Goal: Task Accomplishment & Management: Complete application form

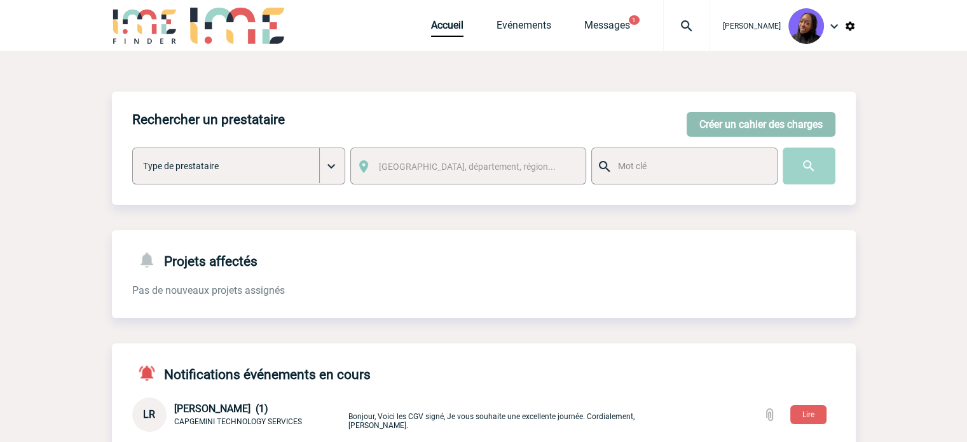
click at [704, 123] on button "Créer un cahier des charges" at bounding box center [761, 124] width 149 height 25
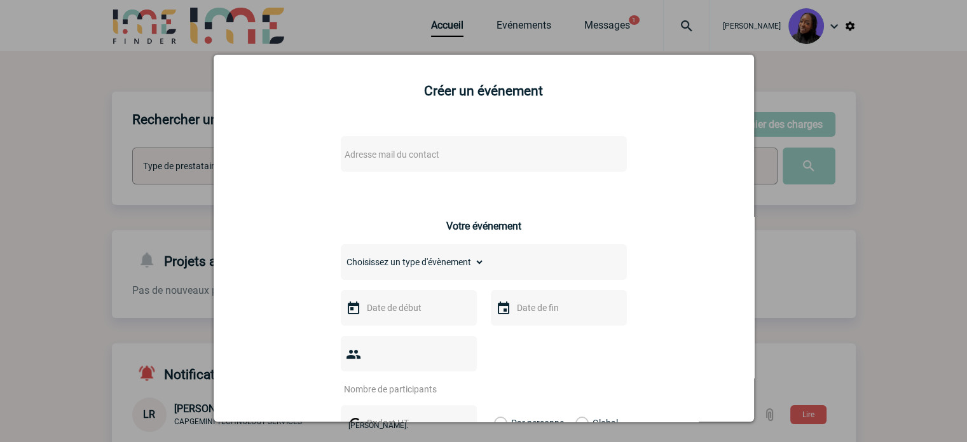
click at [455, 157] on span "Adresse mail du contact" at bounding box center [451, 155] width 223 height 18
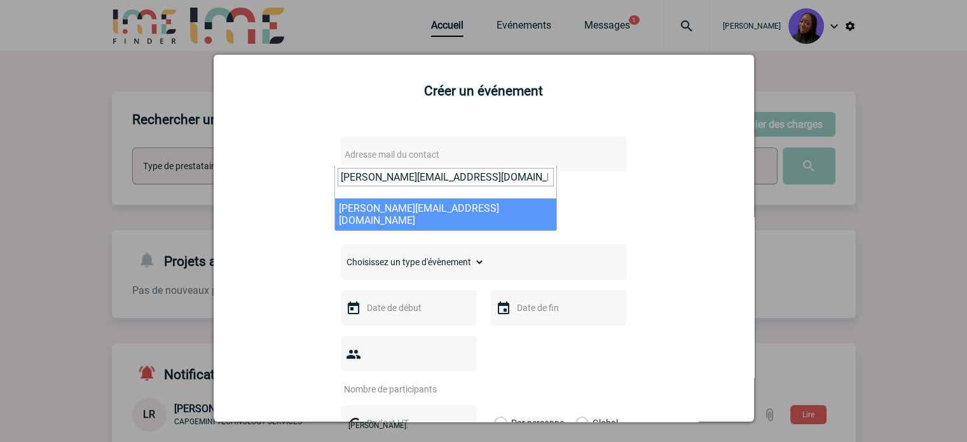
type input "C.VIVIER-MERLE@cnr.tm.fr"
select select "133186"
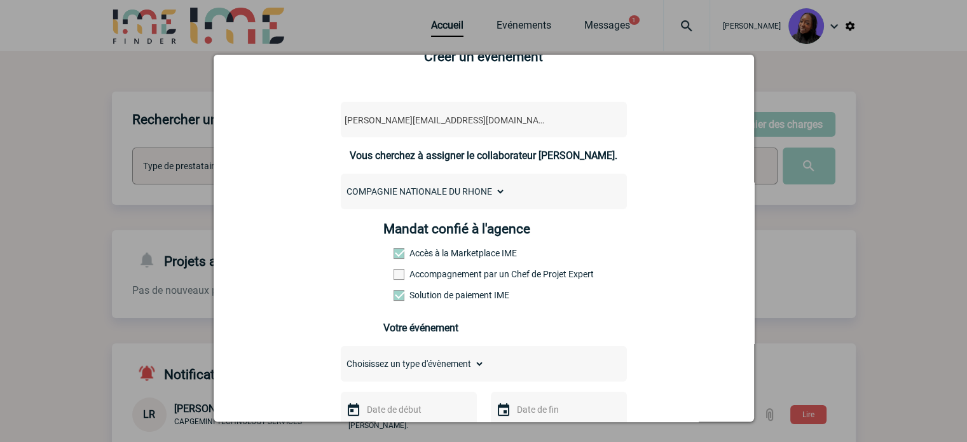
scroll to position [64, 0]
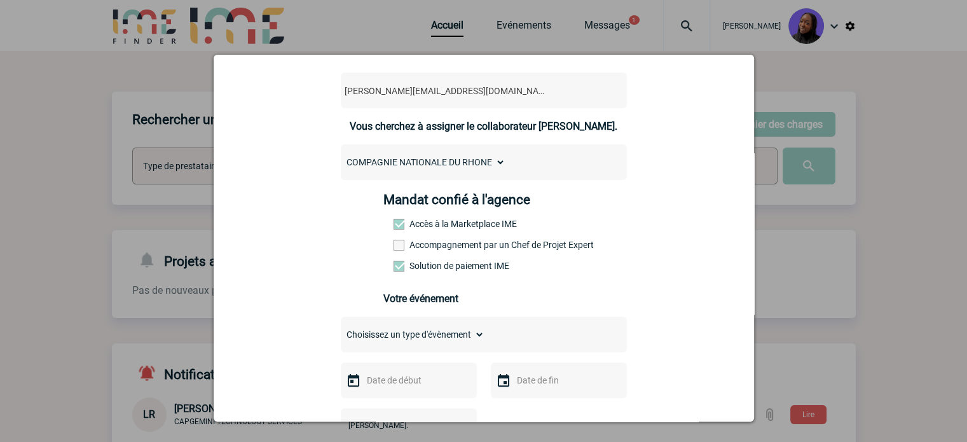
click at [439, 246] on label "Accompagnement par un Chef de Projet Expert" at bounding box center [422, 245] width 56 height 10
click at [0, 0] on input "Accompagnement par un Chef de Projet Expert" at bounding box center [0, 0] width 0 height 0
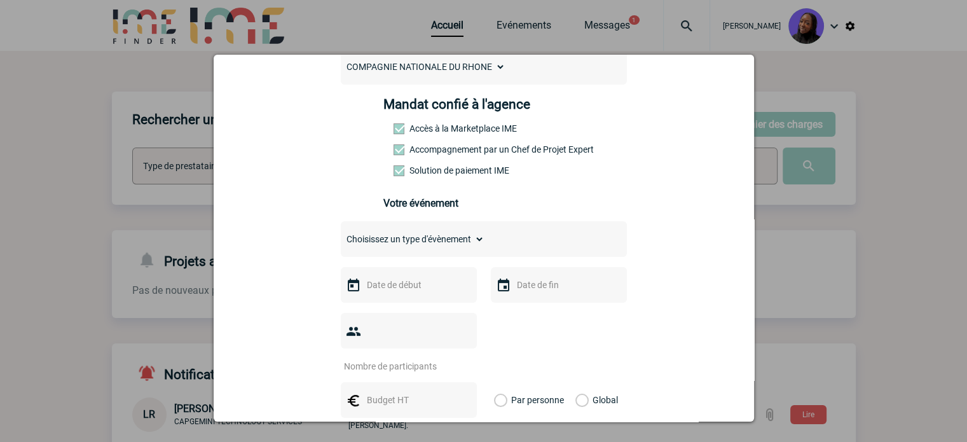
scroll to position [191, 0]
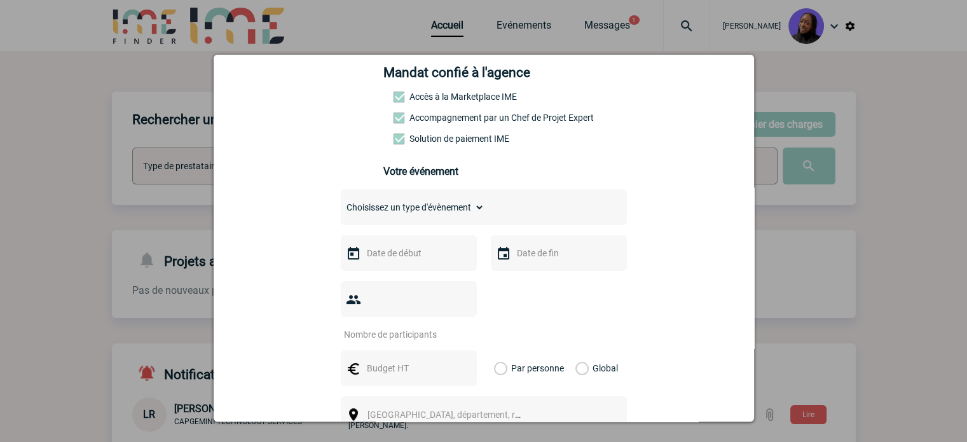
click at [394, 211] on select "Choisissez un type d'évènement Séminaire avec nuitée Séminaire sans nuitée Repa…" at bounding box center [413, 207] width 144 height 18
select select "3"
click at [341, 202] on select "Choisissez un type d'évènement Séminaire avec nuitée Séminaire sans nuitée Repa…" at bounding box center [413, 207] width 144 height 18
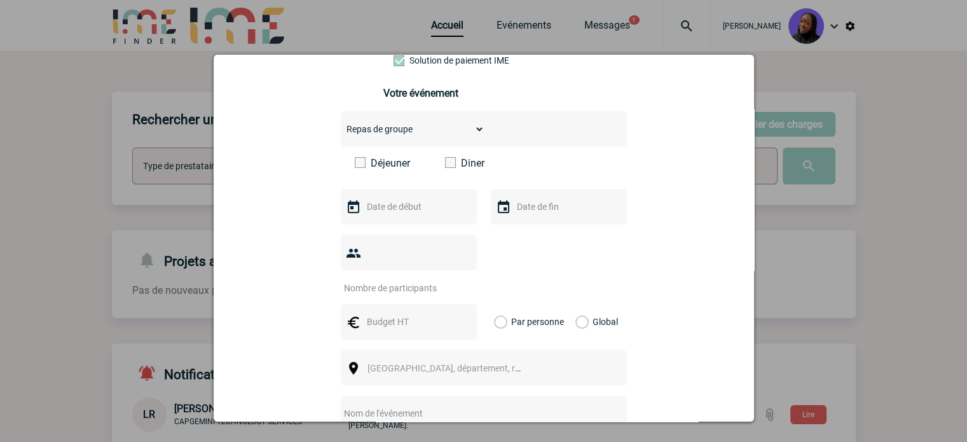
scroll to position [318, 0]
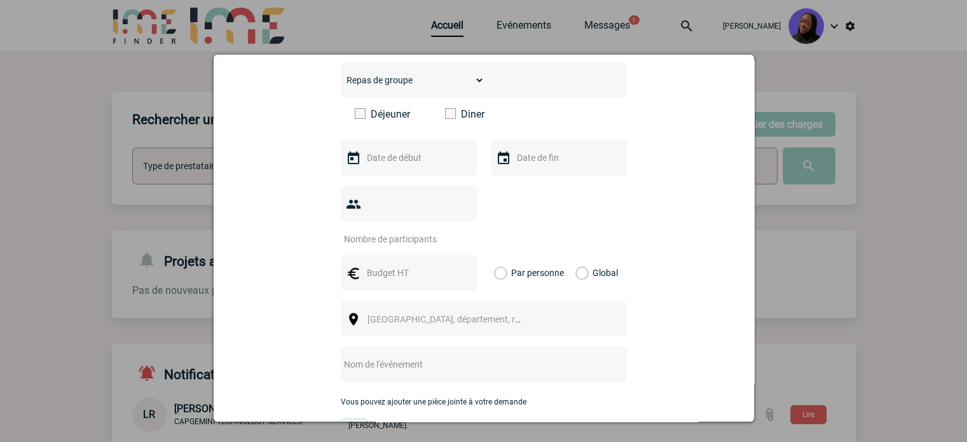
click at [360, 116] on span at bounding box center [360, 113] width 11 height 11
click at [0, 0] on input "Déjeuner" at bounding box center [0, 0] width 0 height 0
click at [381, 166] on input "text" at bounding box center [408, 157] width 88 height 17
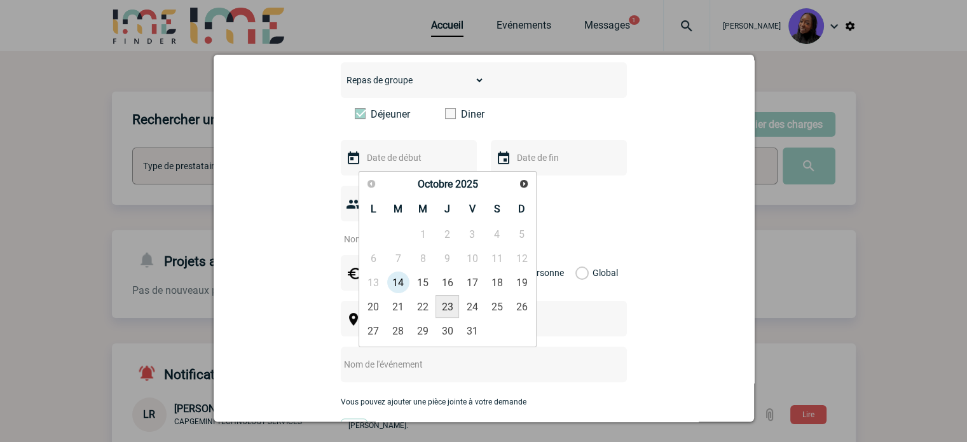
click at [446, 308] on link "23" at bounding box center [448, 306] width 24 height 23
type input "23-10-2025"
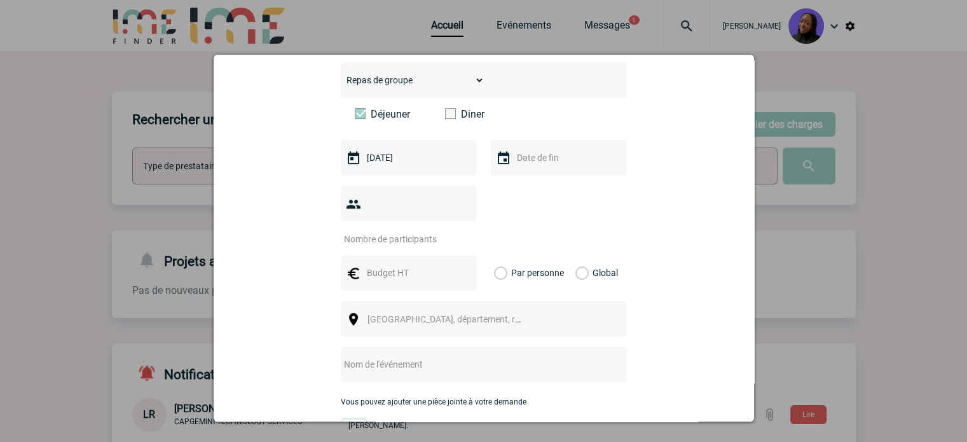
click at [549, 148] on div at bounding box center [559, 158] width 136 height 36
click at [549, 164] on input "text" at bounding box center [558, 157] width 88 height 17
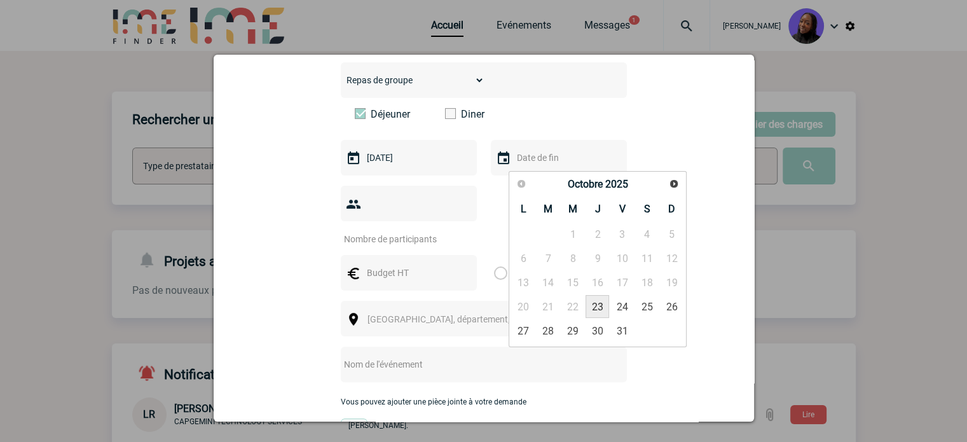
click at [598, 309] on link "23" at bounding box center [598, 306] width 24 height 23
type input "23-10-2025"
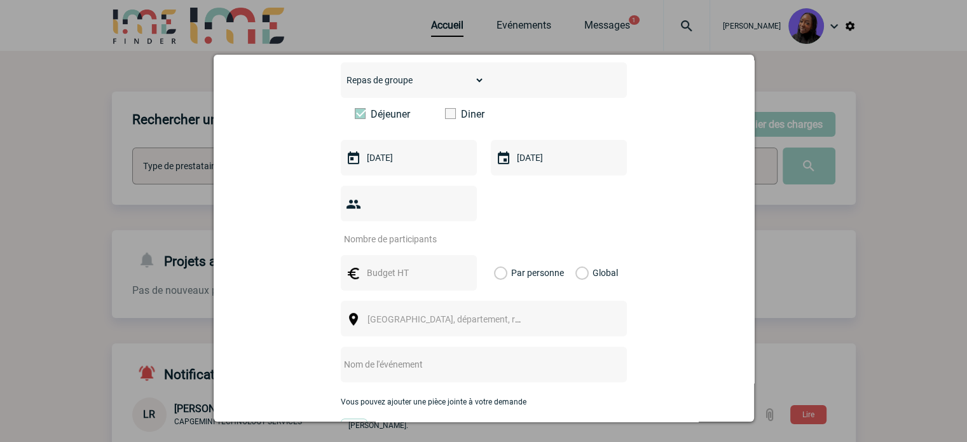
click at [411, 231] on input "number" at bounding box center [401, 239] width 120 height 17
type input "50"
click at [425, 264] on input "text" at bounding box center [408, 272] width 88 height 17
type input "950"
click at [575, 255] on label "Global" at bounding box center [579, 273] width 8 height 36
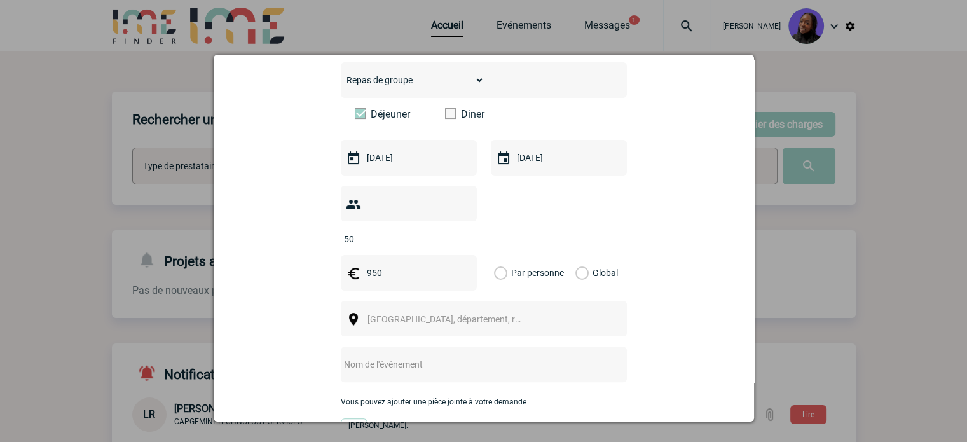
click at [0, 0] on input "Global" at bounding box center [0, 0] width 0 height 0
click at [385, 314] on span "Ville, département, région..." at bounding box center [455, 319] width 177 height 10
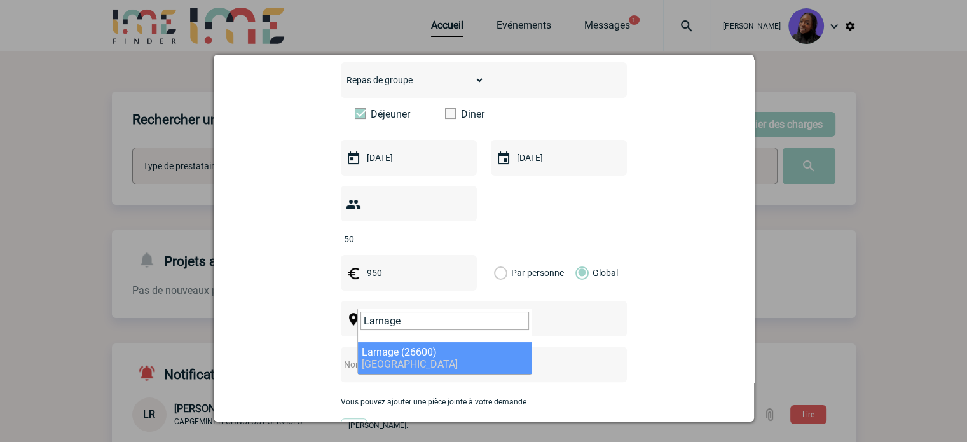
type input "Larnage"
select select "35170"
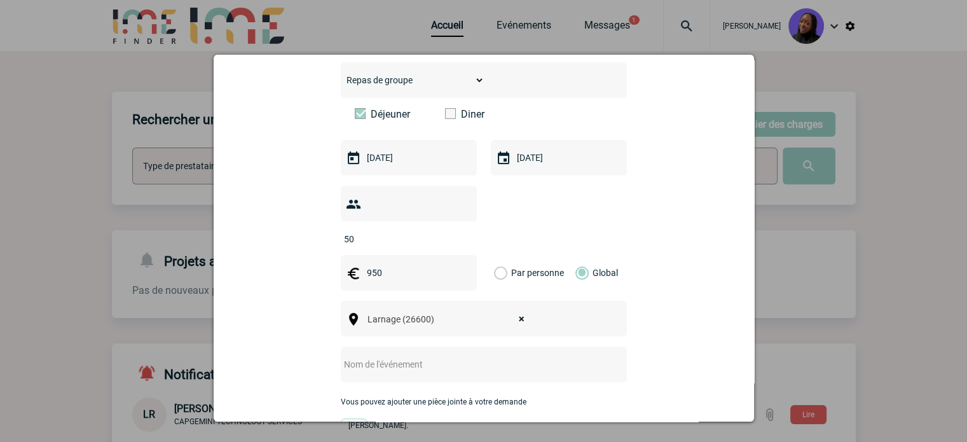
click at [375, 356] on input "text" at bounding box center [467, 364] width 252 height 17
click at [448, 356] on input "Centralisation -" at bounding box center [467, 364] width 252 height 17
paste input "Foodtruck"
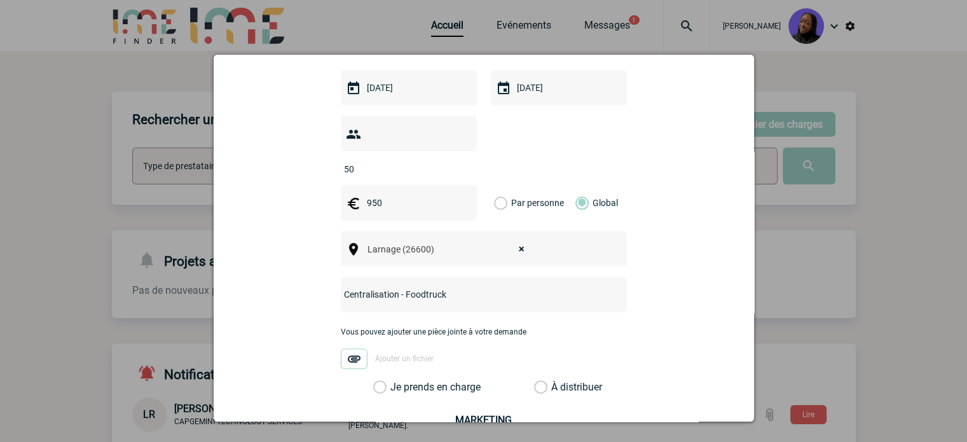
scroll to position [526, 0]
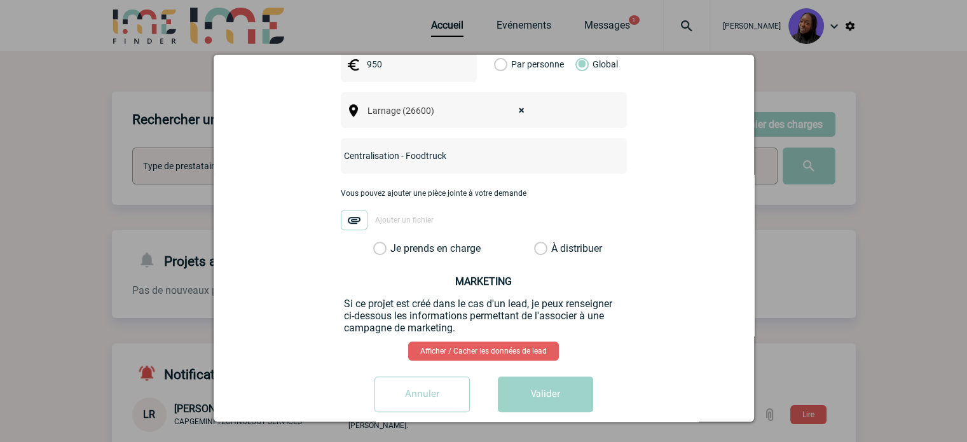
type input "Centralisation - Foodtruck"
click at [374, 242] on label "Je prends en charge" at bounding box center [384, 248] width 22 height 13
click at [0, 0] on input "Je prends en charge" at bounding box center [0, 0] width 0 height 0
click at [540, 376] on button "Valider" at bounding box center [545, 394] width 95 height 36
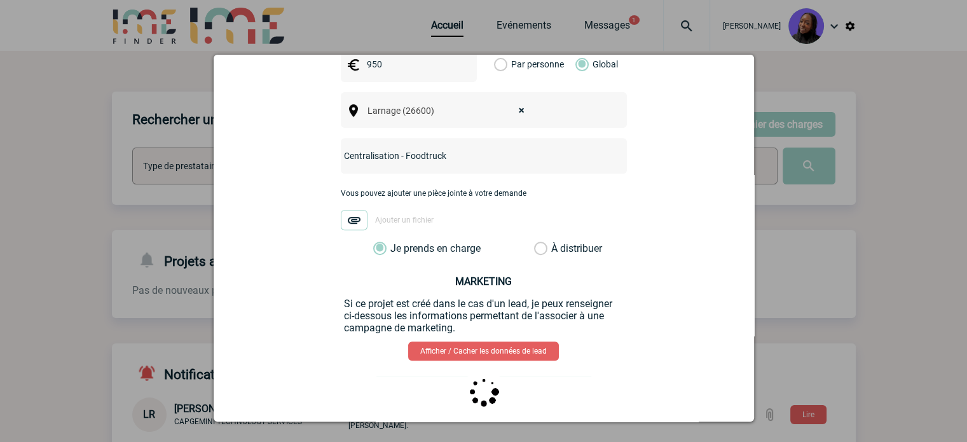
scroll to position [0, 0]
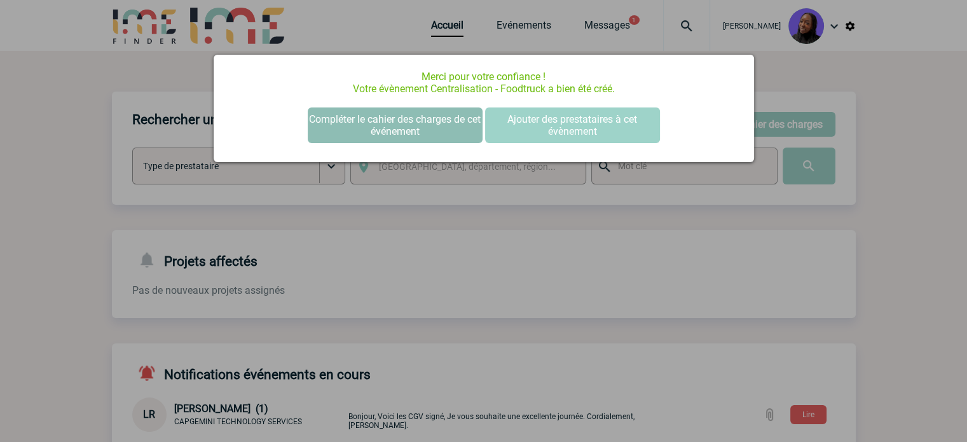
click at [414, 111] on button "Compléter le cahier des charges de cet événement" at bounding box center [395, 125] width 175 height 36
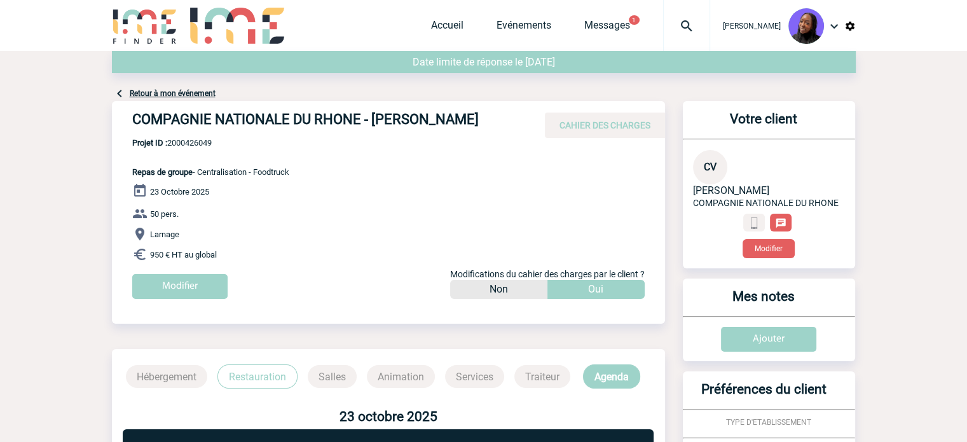
click at [392, 116] on h4 "COMPAGNIE NATIONALE DU RHONE - Clara VIVIEN-MERLE" at bounding box center [322, 122] width 381 height 22
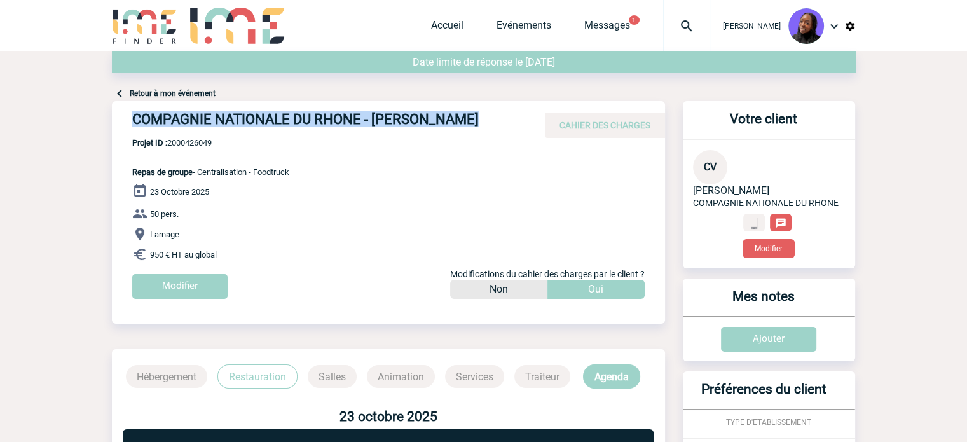
click at [392, 116] on h4 "COMPAGNIE NATIONALE DU RHONE - Clara VIVIEN-MERLE" at bounding box center [322, 122] width 381 height 22
copy div "COMPAGNIE NATIONALE DU RHONE - Clara VIVIEN-MERLE"
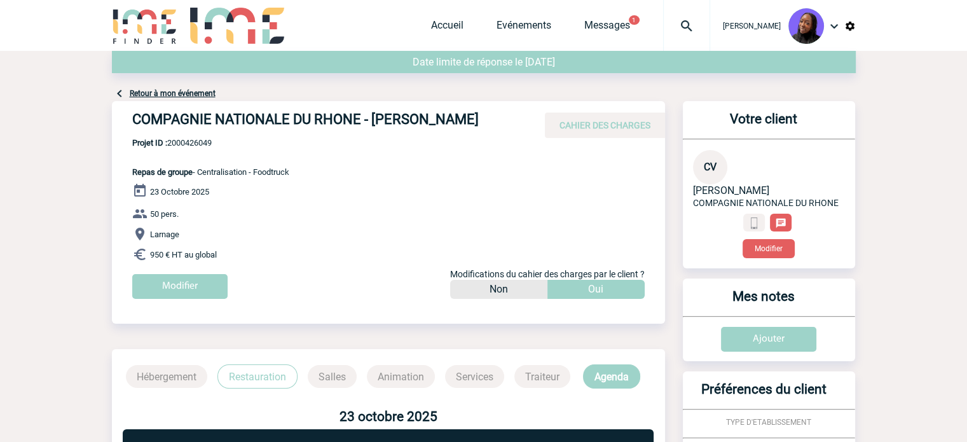
click at [184, 144] on span "Projet ID : 2000426049" at bounding box center [210, 143] width 157 height 10
copy span "2000426049"
drag, startPoint x: 254, startPoint y: 266, endPoint x: 247, endPoint y: 263, distance: 8.5
click at [254, 265] on div "23 Octobre 2025 50 pers. Larnage 950 € HT au global Modifier Modifications du c…" at bounding box center [398, 245] width 533 height 125
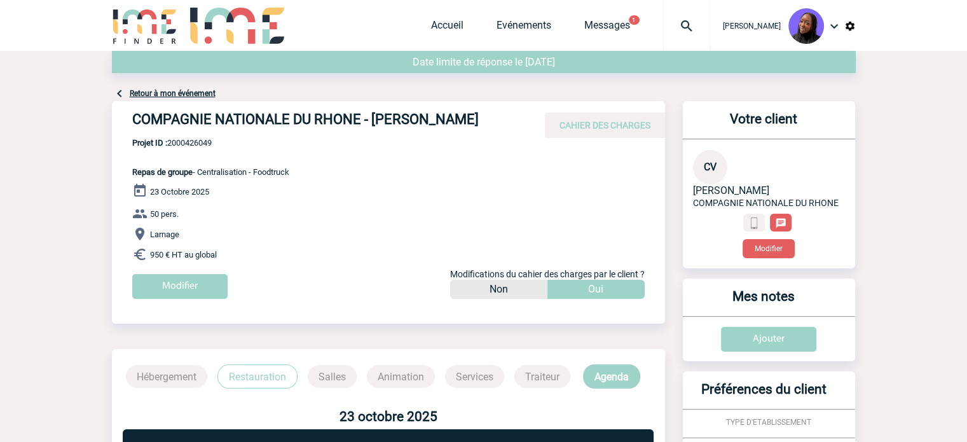
drag, startPoint x: 226, startPoint y: 249, endPoint x: 127, endPoint y: 175, distance: 123.6
click at [127, 175] on div "COMPAGNIE NATIONALE DU RHONE - Clara VIVIEN-MERLE CAHIER DES CHARGES COMPAGNIE …" at bounding box center [388, 204] width 553 height 207
copy div "Repas de groupe - Centralisation - Foodtruck 23 Octobre 2025 50 pers. Larnage 9…"
click at [202, 146] on span "Projet ID : 2000426049" at bounding box center [210, 143] width 157 height 10
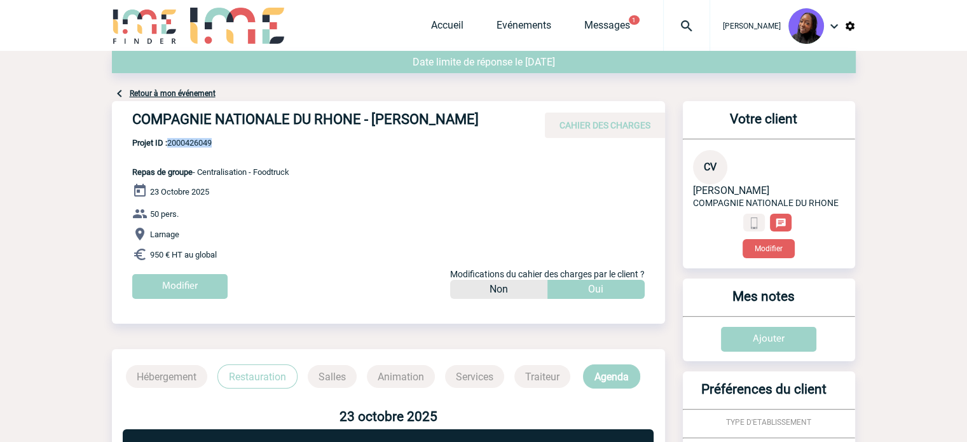
copy span "2000426049"
drag, startPoint x: 500, startPoint y: 118, endPoint x: 373, endPoint y: 116, distance: 127.2
click at [373, 116] on h4 "COMPAGNIE NATIONALE DU RHONE - Clara VIVIEN-MERLE" at bounding box center [322, 122] width 381 height 22
copy h4 "Clara VIVIEN-MERLE"
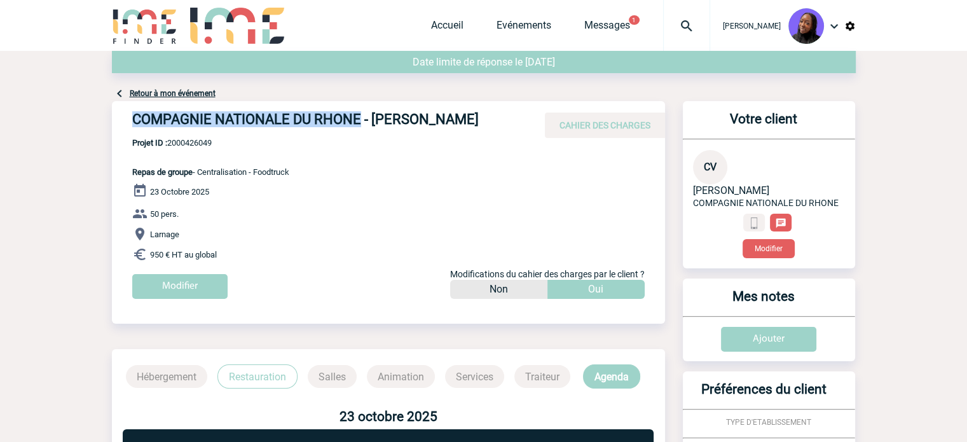
drag, startPoint x: 360, startPoint y: 117, endPoint x: 111, endPoint y: 130, distance: 248.9
click at [112, 130] on div "COMPAGNIE NATIONALE DU RHONE - Clara VIVIEN-MERLE CAHIER DES CHARGES" at bounding box center [388, 119] width 553 height 37
click at [298, 127] on h4 "COMPAGNIE NATIONALE DU RHONE - Clara VIVIEN-MERLE" at bounding box center [322, 122] width 381 height 22
drag, startPoint x: 359, startPoint y: 114, endPoint x: 133, endPoint y: 123, distance: 225.9
click at [133, 123] on h4 "COMPAGNIE NATIONALE DU RHONE - Clara VIVIEN-MERLE" at bounding box center [322, 122] width 381 height 22
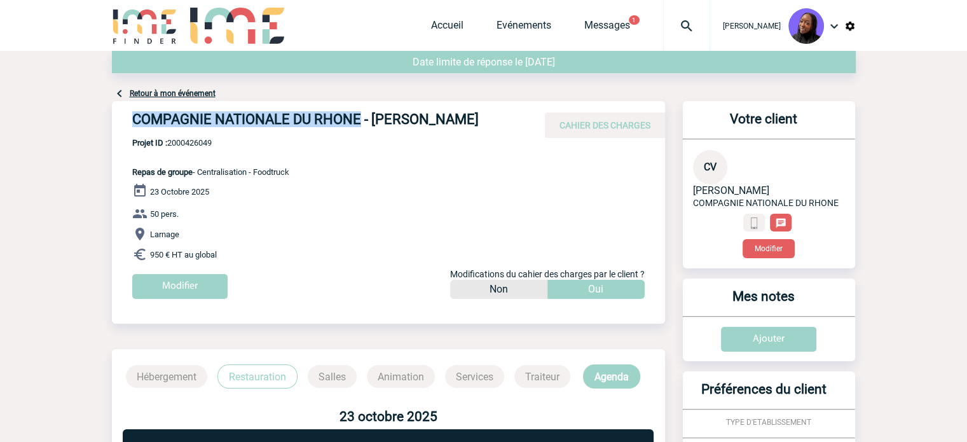
copy h4 "COMPAGNIE NATIONALE DU RHONE"
click at [182, 145] on span "Projet ID : 2000426049" at bounding box center [210, 143] width 157 height 10
copy span "2000426049"
click at [601, 20] on link "Messages" at bounding box center [607, 28] width 46 height 18
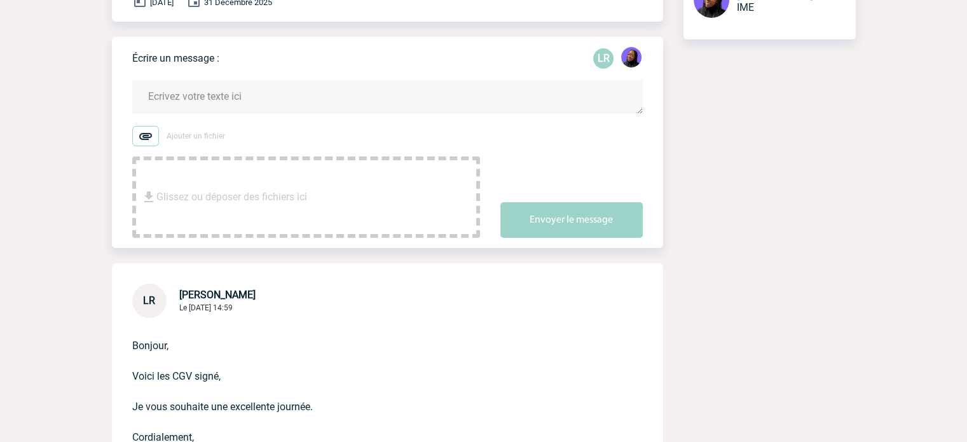
scroll to position [191, 0]
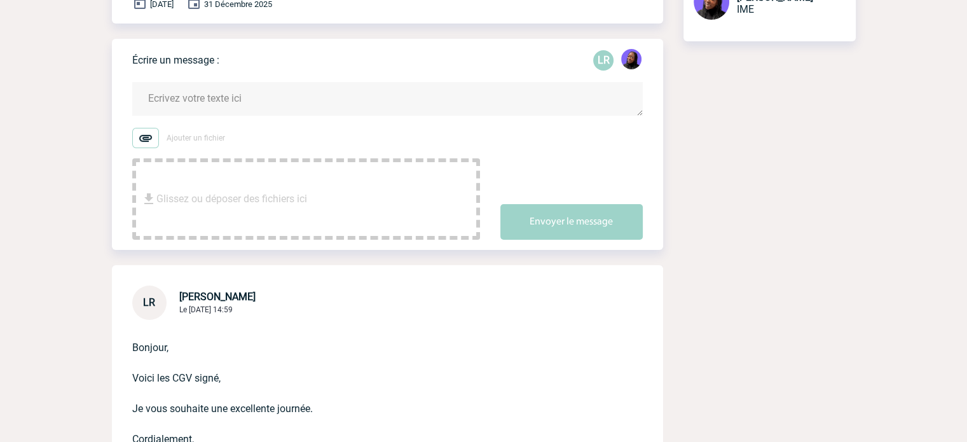
click at [186, 96] on textarea at bounding box center [387, 99] width 511 height 34
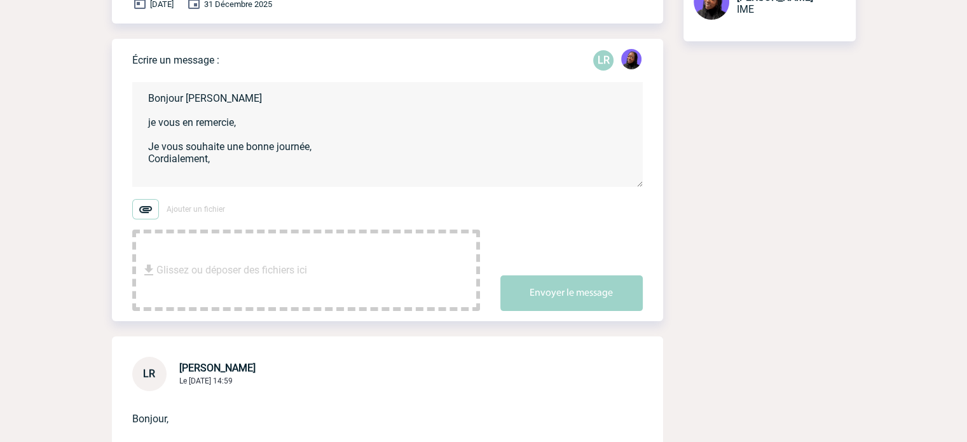
scroll to position [3, 0]
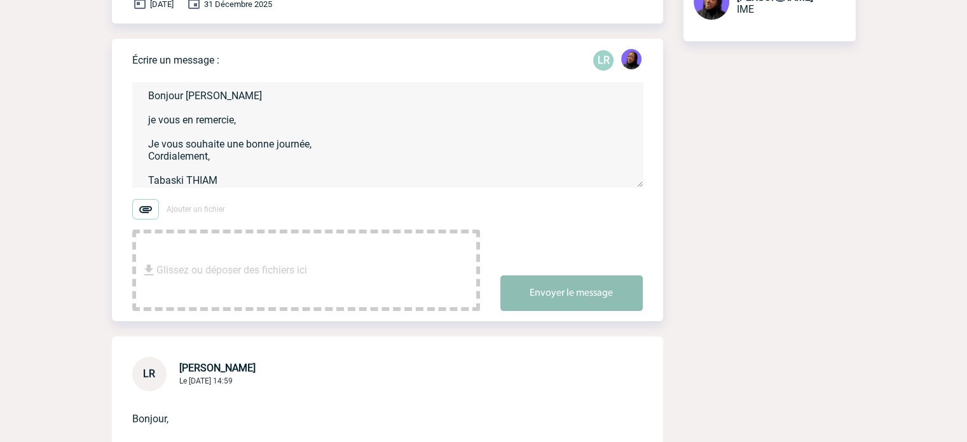
type textarea "Bonjour Laura je vous en remercie, Je vous souhaite une bonne journée, Cordiale…"
click at [565, 299] on button "Envoyer le message" at bounding box center [571, 293] width 142 height 36
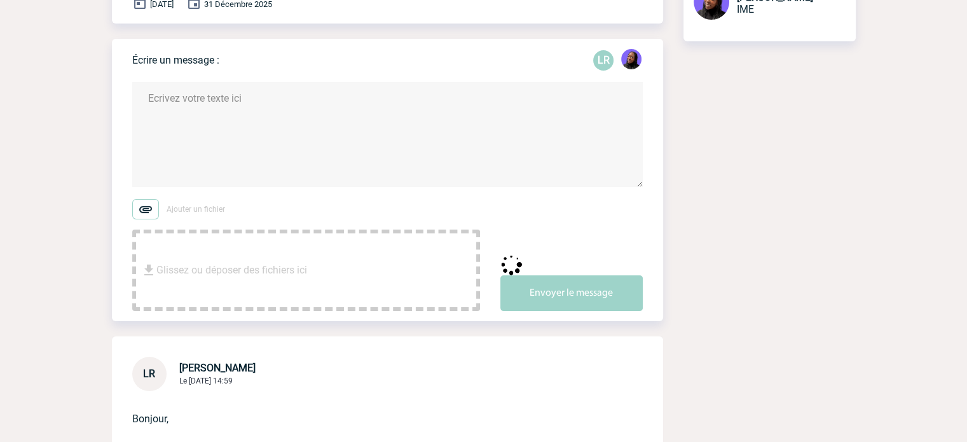
scroll to position [0, 0]
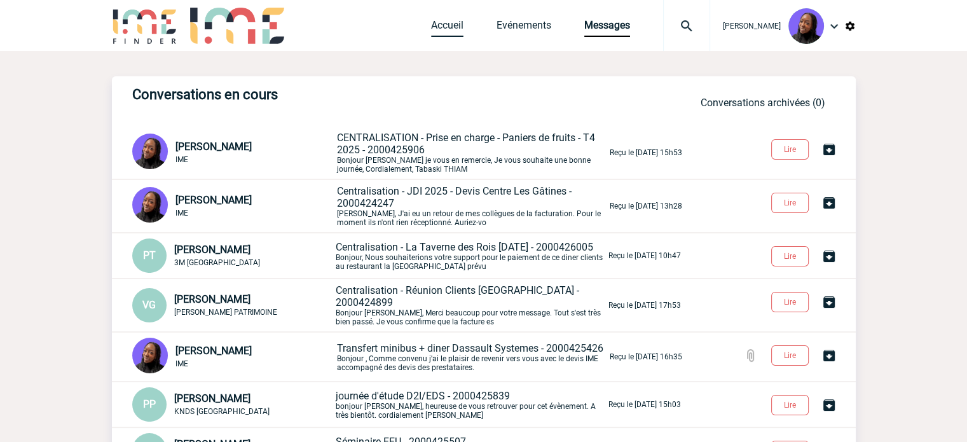
click at [450, 27] on link "Accueil" at bounding box center [447, 28] width 32 height 18
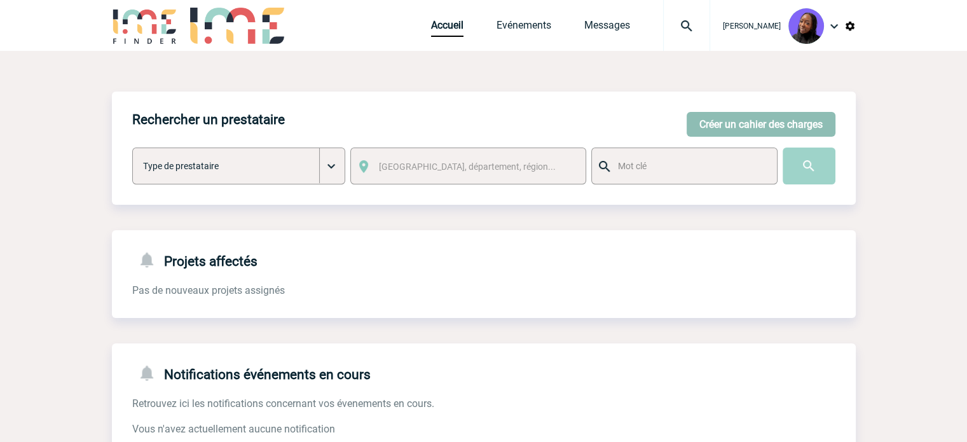
click at [724, 120] on button "Créer un cahier des charges" at bounding box center [761, 124] width 149 height 25
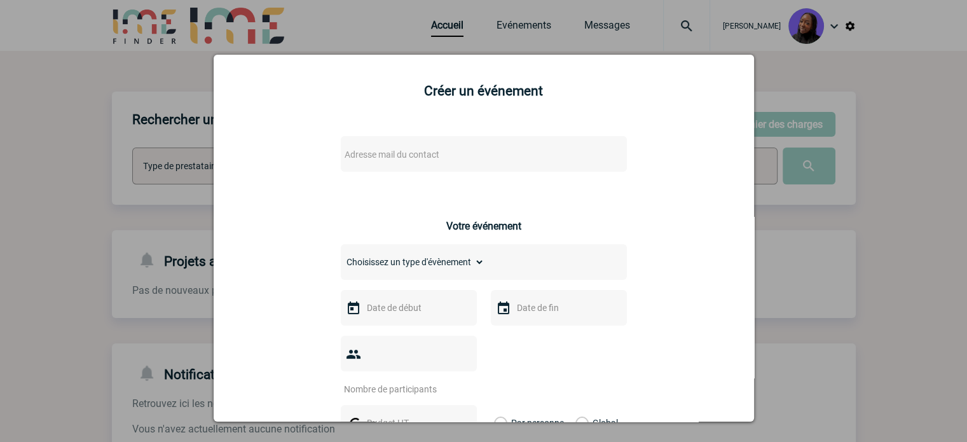
click at [426, 160] on span "Adresse mail du contact" at bounding box center [392, 154] width 95 height 10
drag, startPoint x: 404, startPoint y: 176, endPoint x: 242, endPoint y: 183, distance: 162.9
click at [242, 183] on body "[PERSON_NAME] Accueil Evénements 0" at bounding box center [483, 323] width 967 height 646
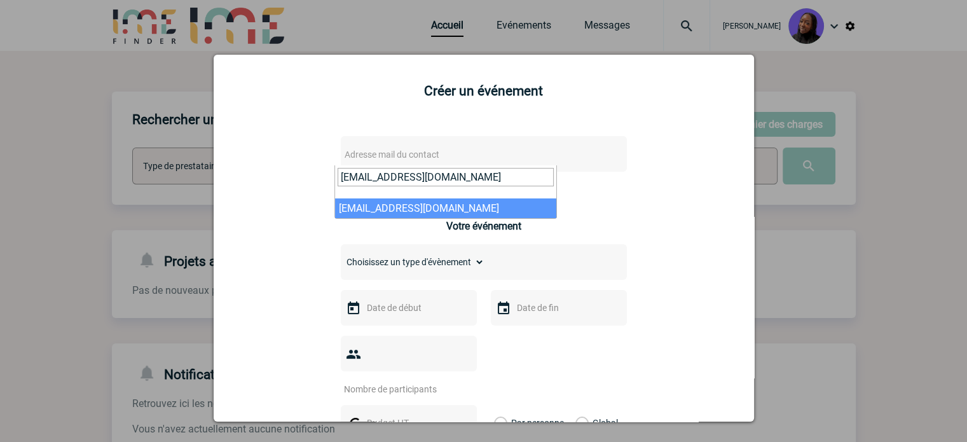
type input "[EMAIL_ADDRESS][DOMAIN_NAME]"
select select "125977"
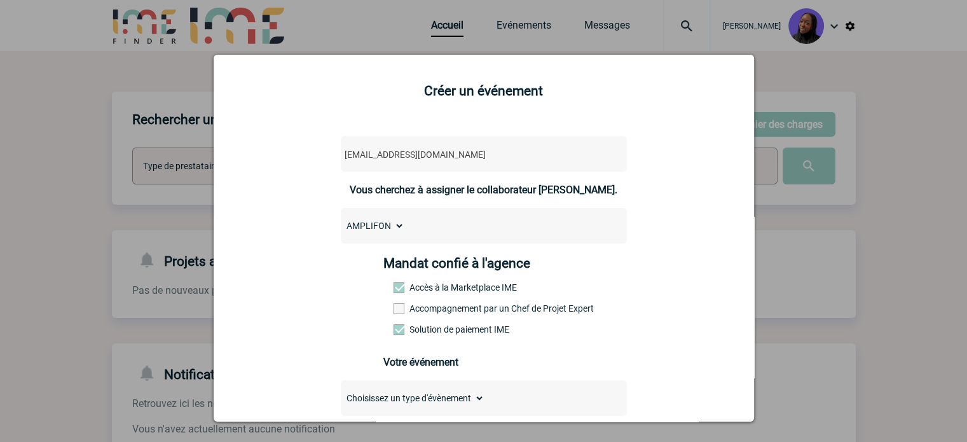
scroll to position [64, 0]
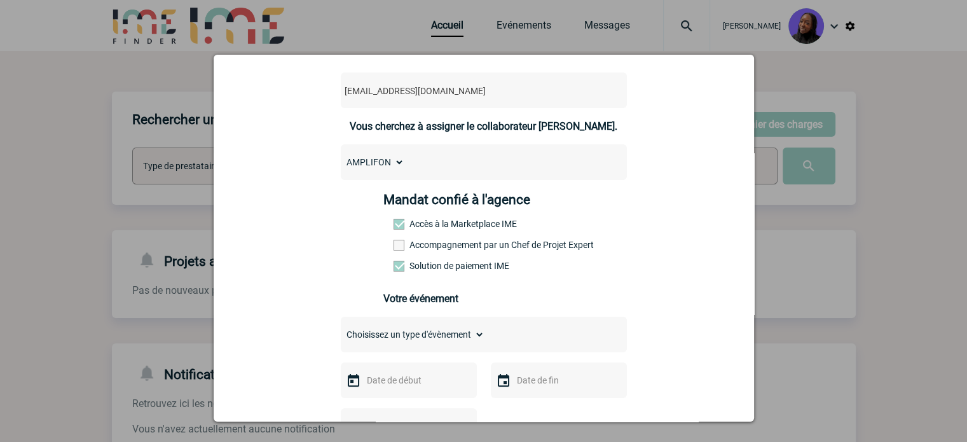
click at [418, 244] on label "Accompagnement par un Chef de Projet Expert" at bounding box center [422, 245] width 56 height 10
click at [0, 0] on input "Accompagnement par un Chef de Projet Expert" at bounding box center [0, 0] width 0 height 0
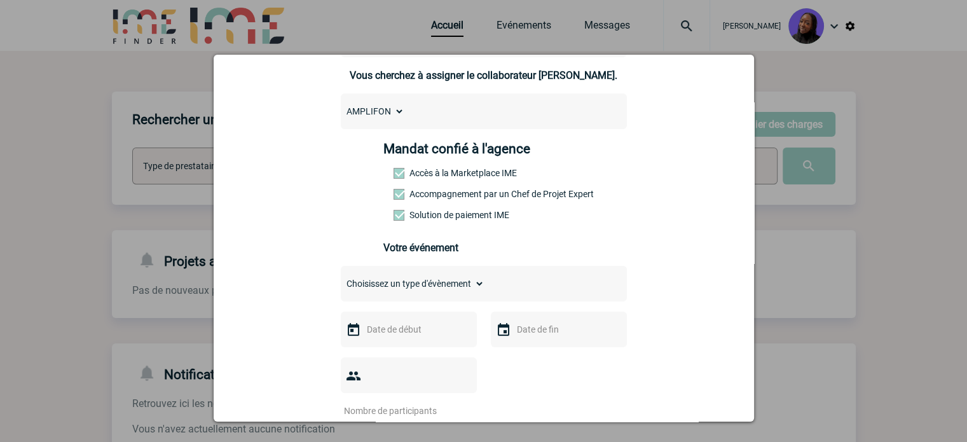
scroll to position [191, 0]
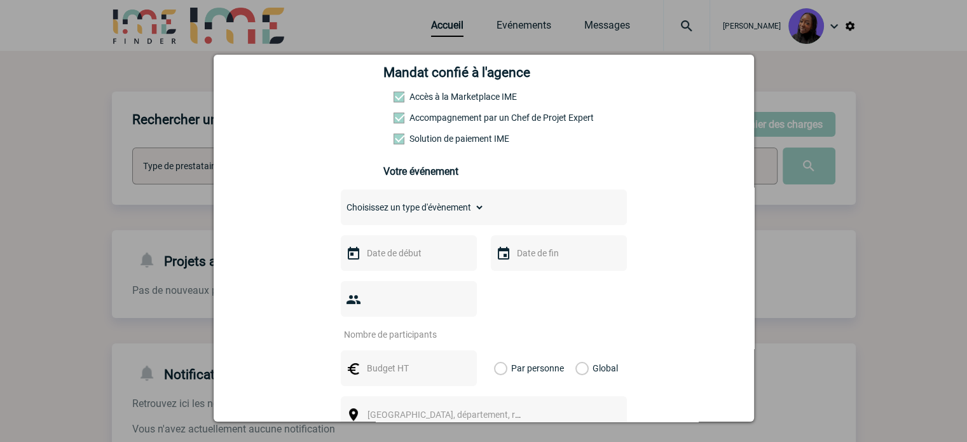
click at [399, 209] on select "Choisissez un type d'évènement Séminaire avec nuitée Séminaire sans nuitée Repa…" at bounding box center [413, 207] width 144 height 18
select select "2"
click at [341, 202] on select "Choisissez un type d'évènement Séminaire avec nuitée Séminaire sans nuitée Repa…" at bounding box center [413, 207] width 144 height 18
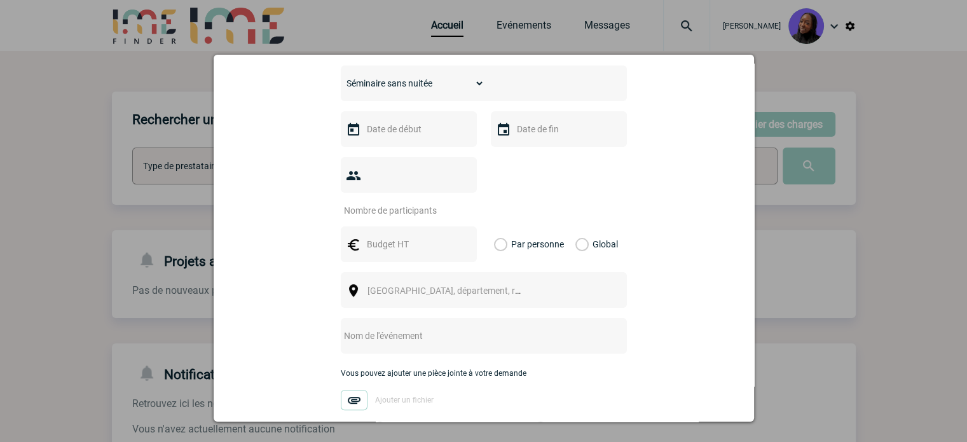
scroll to position [318, 0]
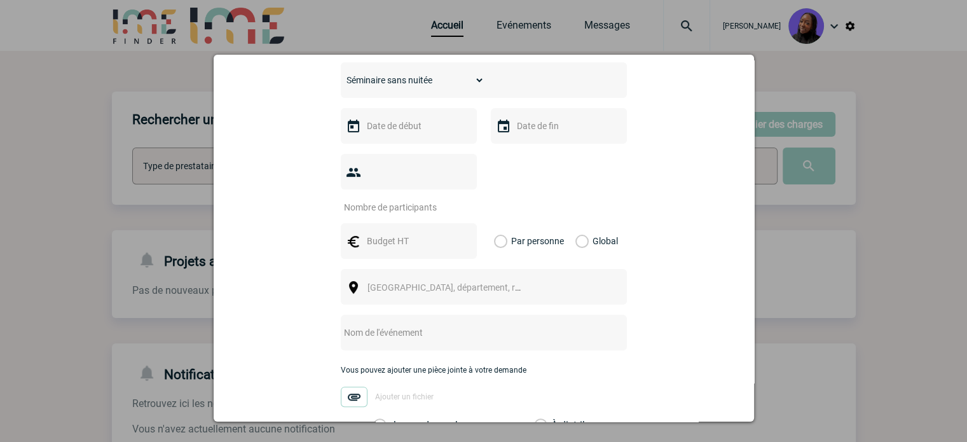
click at [394, 132] on input "text" at bounding box center [408, 126] width 88 height 17
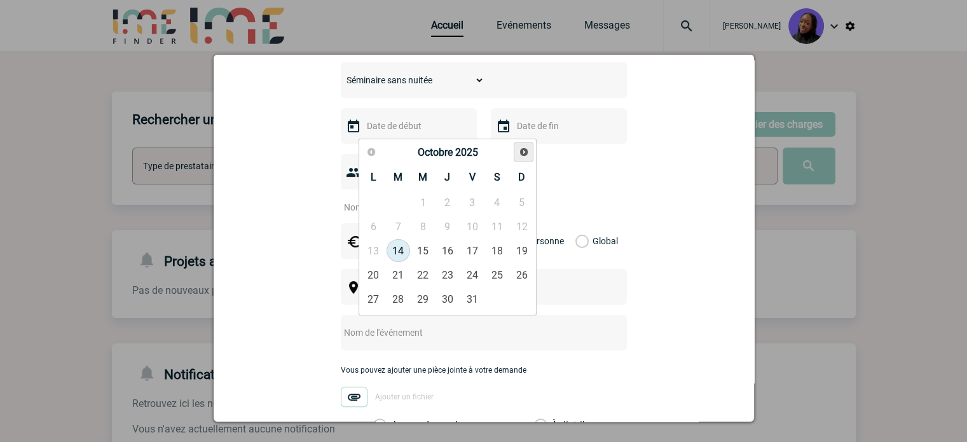
click at [526, 156] on span "Suivant" at bounding box center [524, 152] width 10 height 10
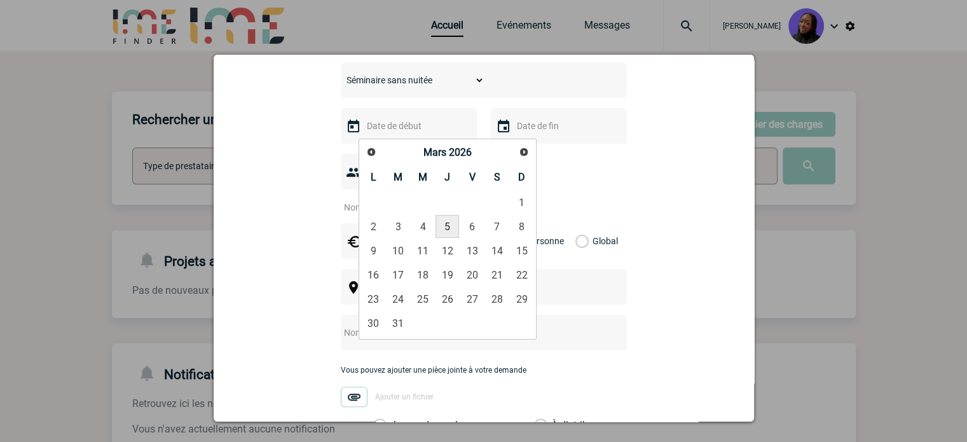
click at [448, 230] on link "5" at bounding box center [448, 226] width 24 height 23
type input "[DATE]"
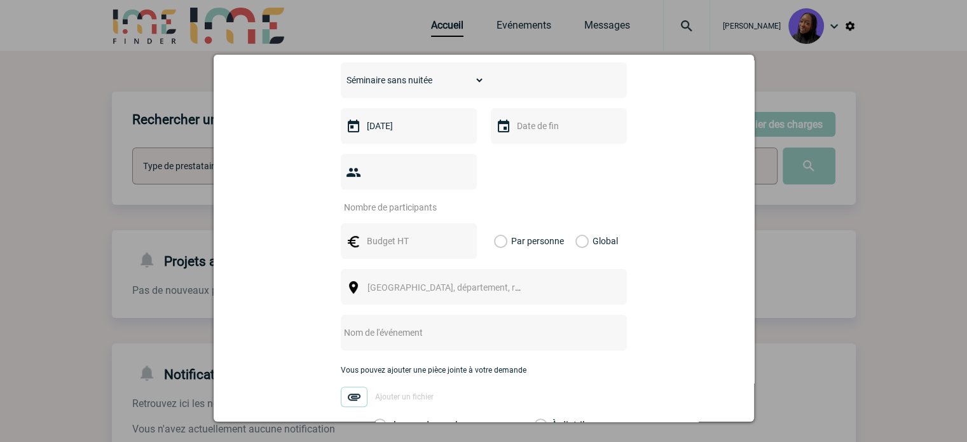
click at [417, 199] on input "number" at bounding box center [401, 207] width 120 height 17
type input "12"
click at [399, 233] on input "text" at bounding box center [408, 241] width 88 height 17
type input "1000"
click at [575, 223] on label "Global" at bounding box center [579, 241] width 8 height 36
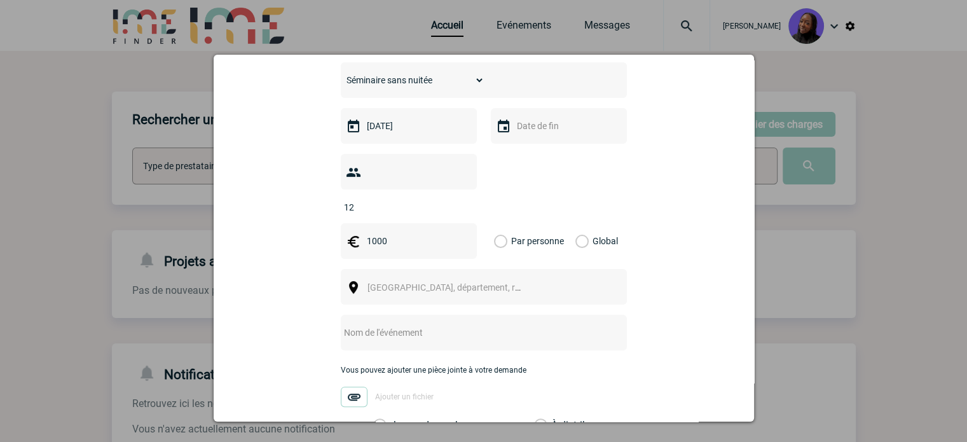
click at [0, 0] on input "Global" at bounding box center [0, 0] width 0 height 0
click at [429, 278] on span "[GEOGRAPHIC_DATA], département, région..." at bounding box center [449, 287] width 175 height 18
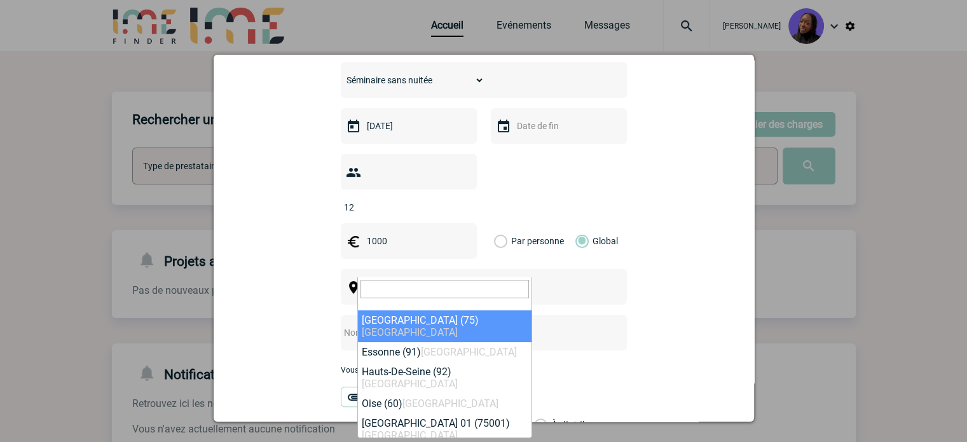
click at [431, 282] on span "[GEOGRAPHIC_DATA], département, région..." at bounding box center [455, 287] width 177 height 10
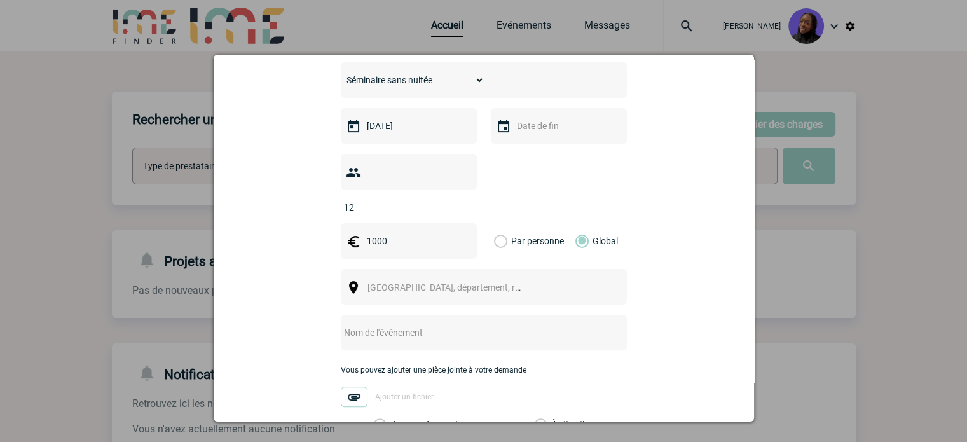
click at [399, 282] on span "[GEOGRAPHIC_DATA], département, région..." at bounding box center [455, 287] width 177 height 10
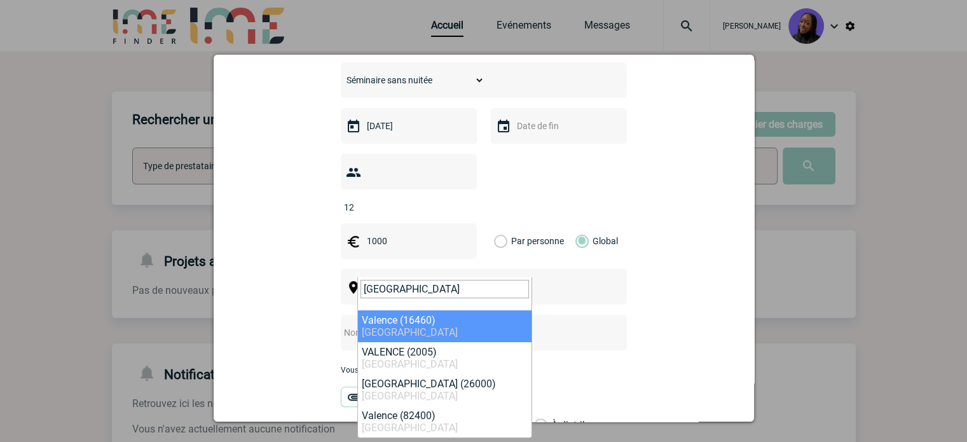
type input "[GEOGRAPHIC_DATA]"
drag, startPoint x: 426, startPoint y: 318, endPoint x: 827, endPoint y: 333, distance: 401.5
click at [827, 333] on body "Tabaski THIAM Accueil Evénements 0" at bounding box center [483, 323] width 967 height 646
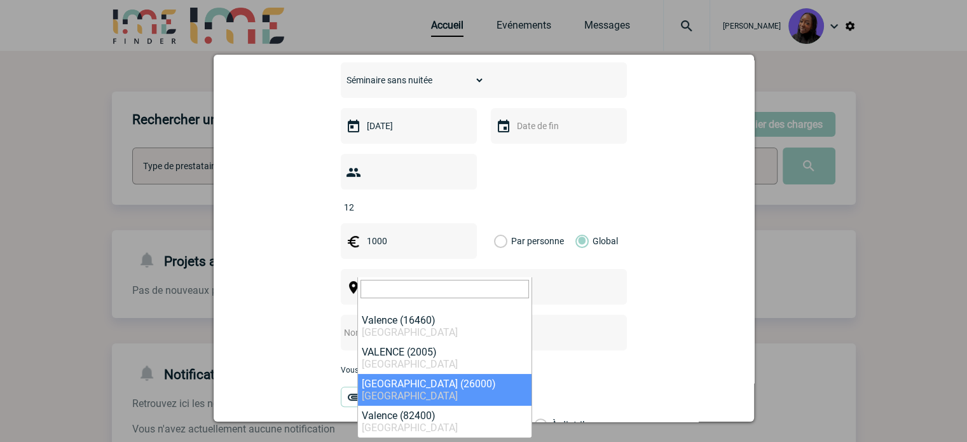
select select "35370"
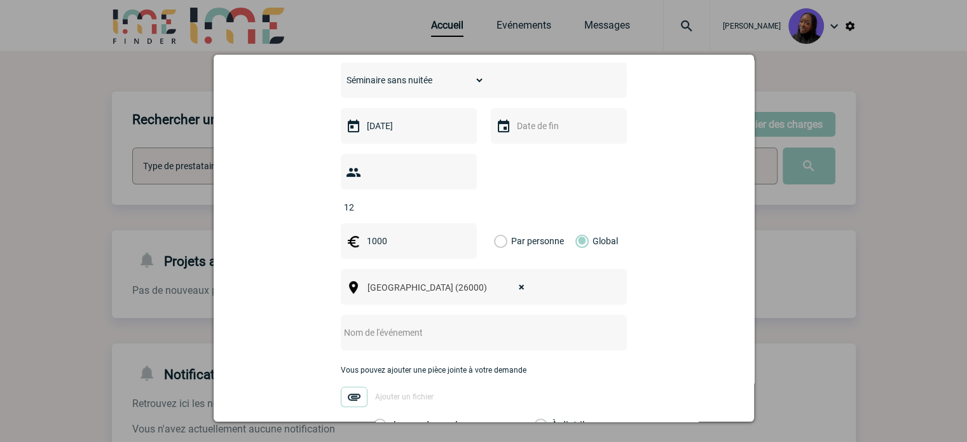
drag, startPoint x: 386, startPoint y: 307, endPoint x: 379, endPoint y: 307, distance: 7.0
click at [386, 324] on input "text" at bounding box center [467, 332] width 252 height 17
paste input "réunion médicale"
click at [341, 324] on input "réunion médicale" at bounding box center [467, 332] width 252 height 17
click at [455, 324] on input "Réunion médicale" at bounding box center [467, 332] width 252 height 17
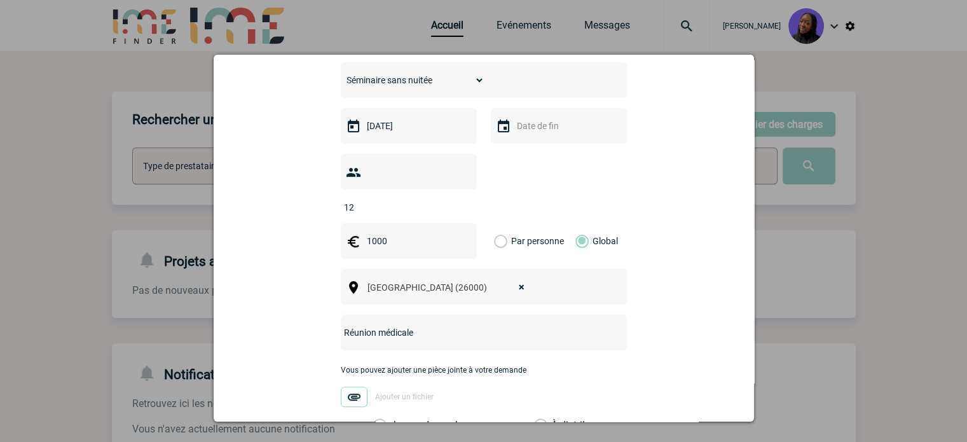
paste input "Hôtel NOVOTEL Sud"
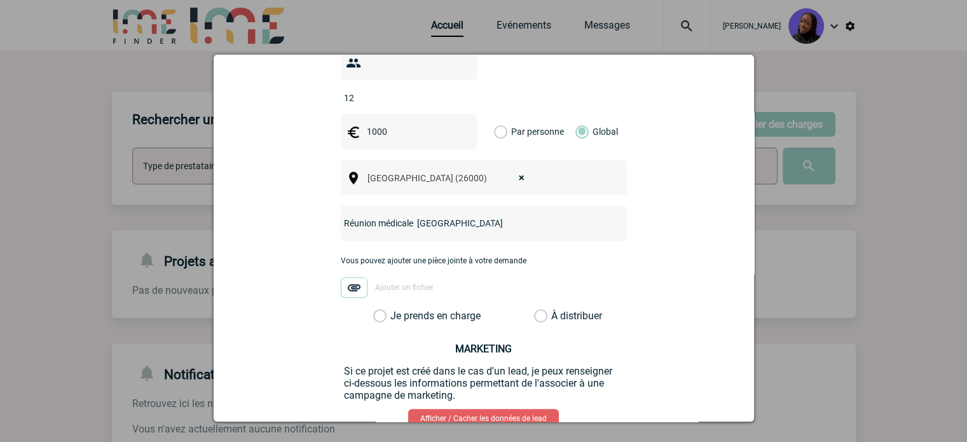
scroll to position [495, 0]
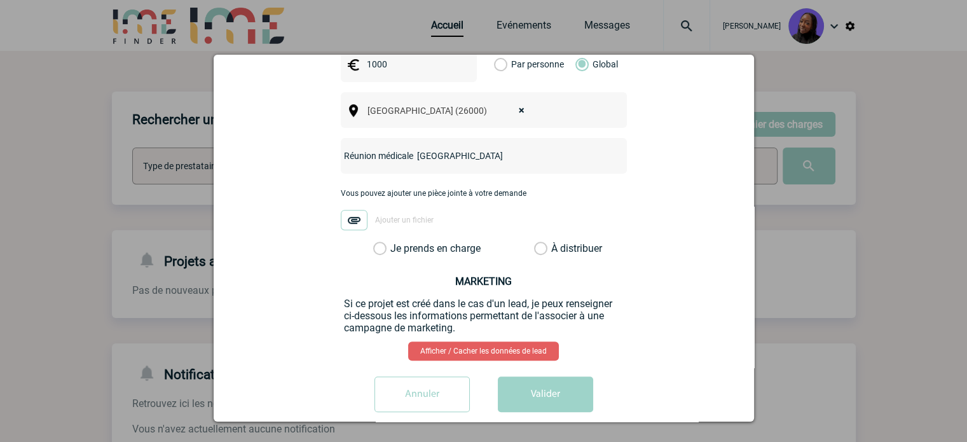
type input "Réunion médicale Hôtel NOVOTEL Sud"
click at [378, 242] on label "Je prends en charge" at bounding box center [384, 248] width 22 height 13
click at [0, 0] on input "Je prends en charge" at bounding box center [0, 0] width 0 height 0
click at [543, 377] on button "Valider" at bounding box center [545, 394] width 95 height 36
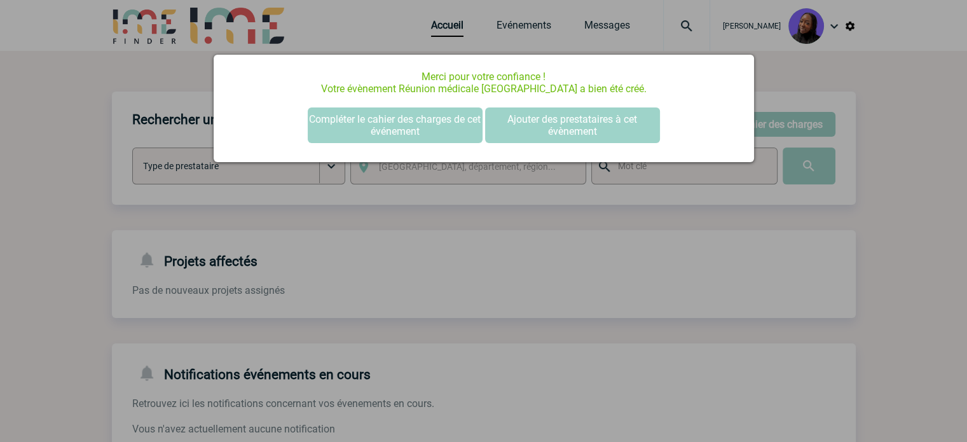
scroll to position [0, 0]
click at [417, 116] on button "Compléter le cahier des charges de cet événement" at bounding box center [395, 125] width 175 height 36
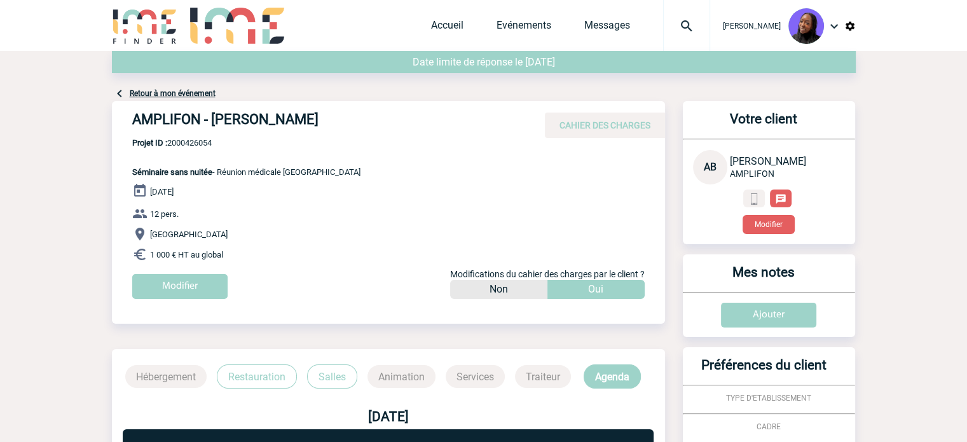
click at [179, 142] on span "Projet ID : 2000426054" at bounding box center [246, 143] width 228 height 10
copy span "2000426054"
drag, startPoint x: 306, startPoint y: 118, endPoint x: 212, endPoint y: 119, distance: 94.1
click at [212, 119] on h4 "AMPLIFON - [PERSON_NAME]" at bounding box center [322, 122] width 381 height 22
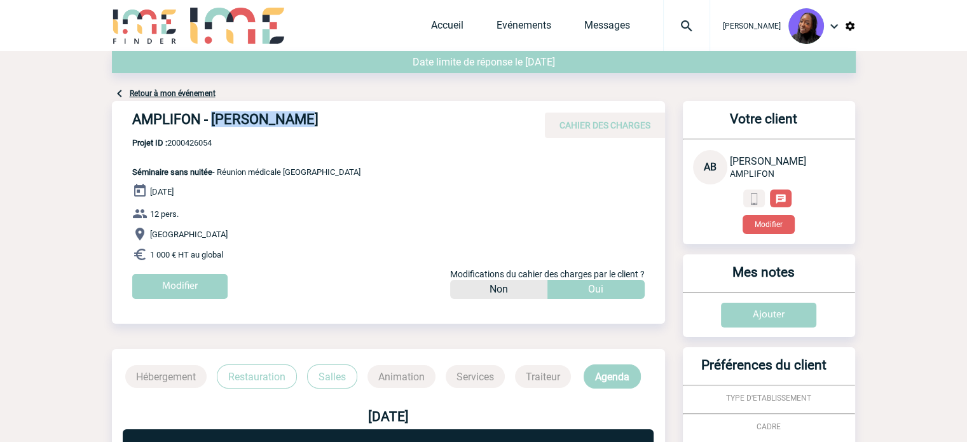
copy h4 "[PERSON_NAME]"
click at [252, 121] on h4 "AMPLIFON - [PERSON_NAME]" at bounding box center [322, 122] width 381 height 22
click at [181, 142] on span "Projet ID : 2000426054" at bounding box center [246, 143] width 228 height 10
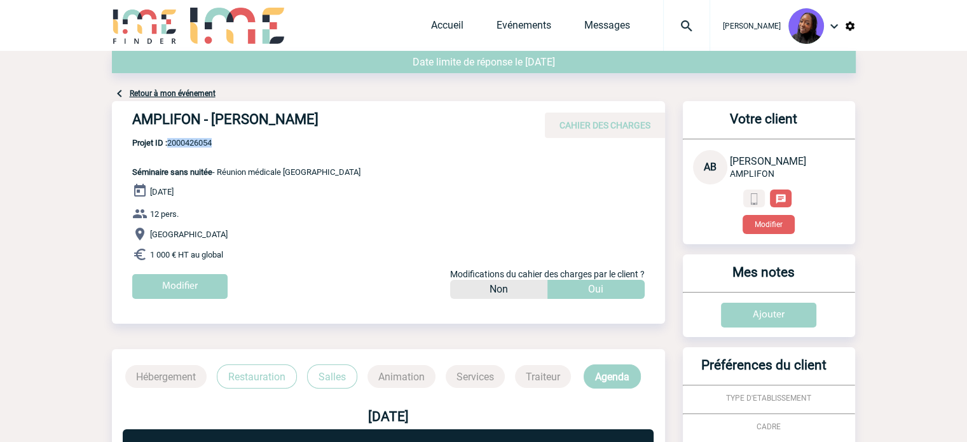
click at [181, 142] on span "Projet ID : 2000426054" at bounding box center [246, 143] width 228 height 10
copy span "2000426054"
drag, startPoint x: 234, startPoint y: 254, endPoint x: 120, endPoint y: 174, distance: 139.7
click at [120, 174] on div "AMPLIFON - [PERSON_NAME] CAHIER DES CHARGES AMPLIFON - [PERSON_NAME] - Séminair…" at bounding box center [388, 204] width 553 height 207
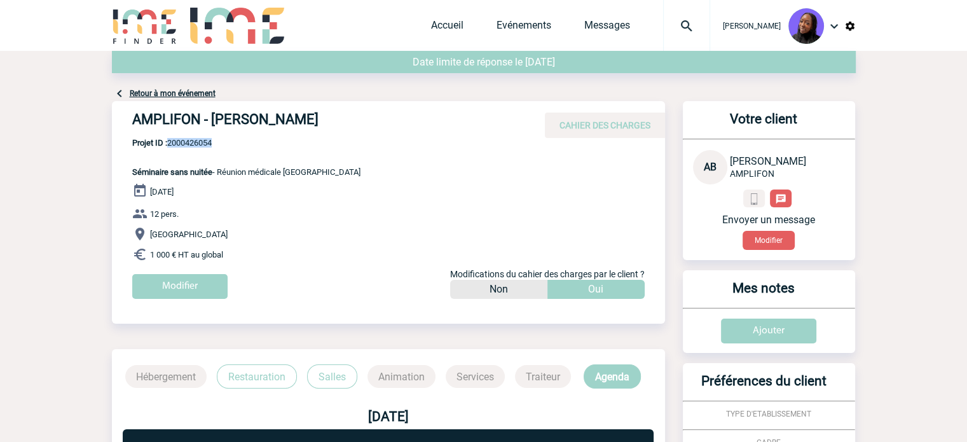
copy div "Séminaire sans nuitée - [GEOGRAPHIC_DATA] médicale [GEOGRAPHIC_DATA] Sud [DATE]…"
